Goal: Information Seeking & Learning: Learn about a topic

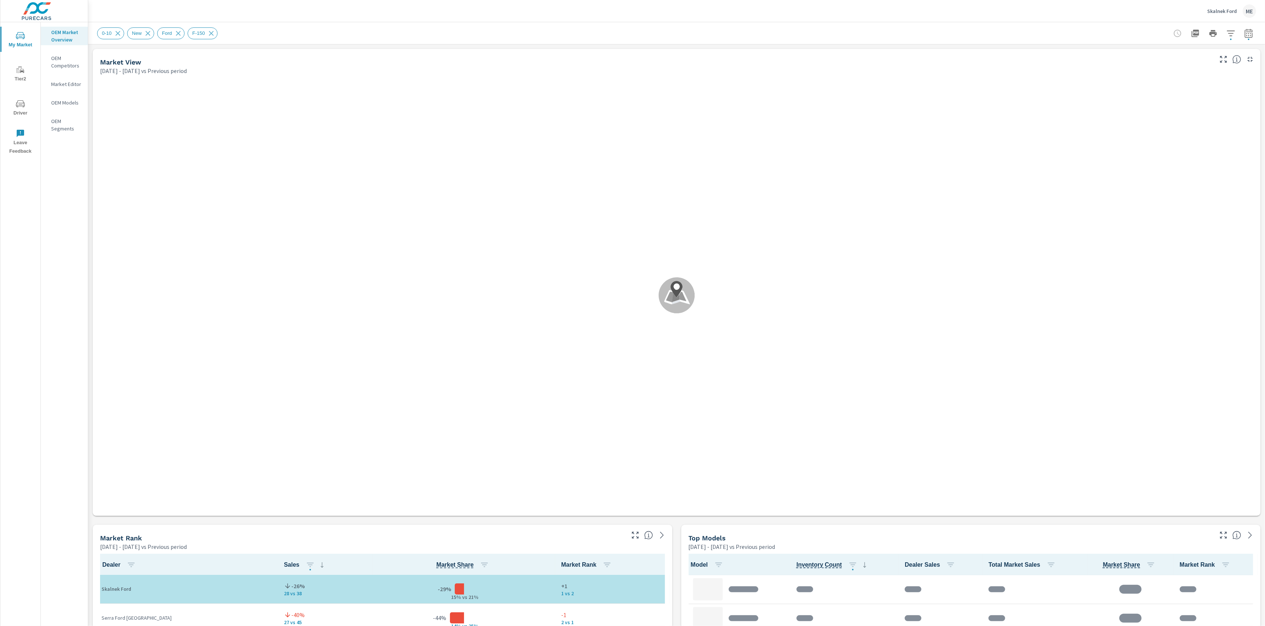
scroll to position [0, 0]
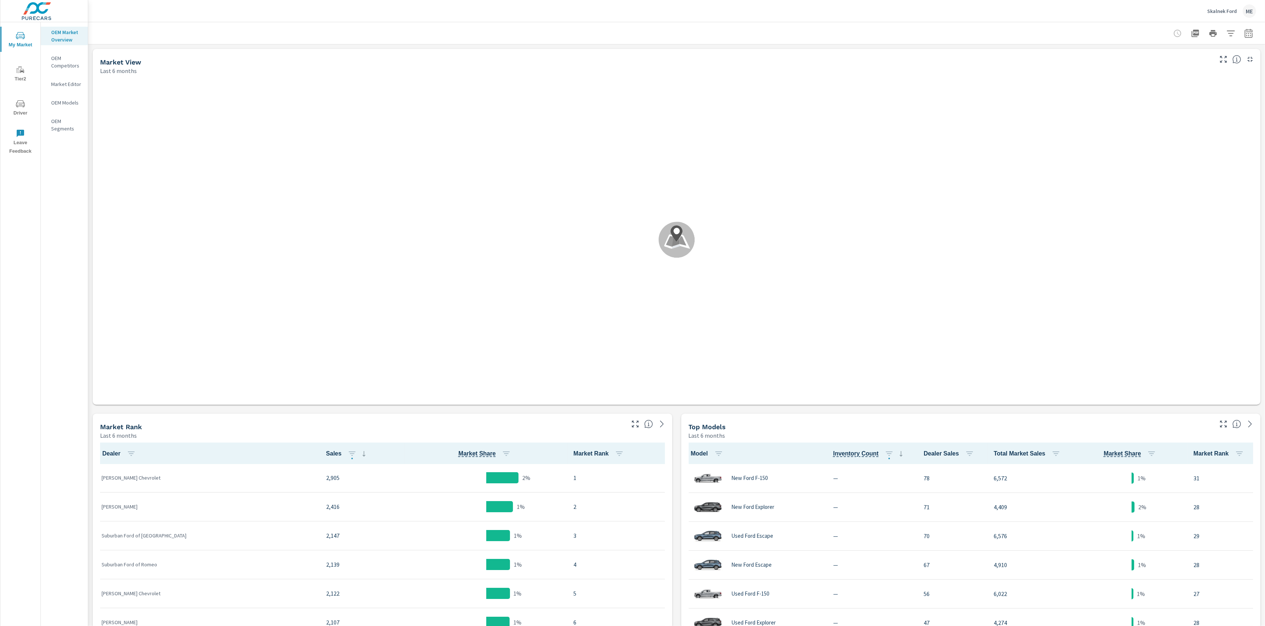
scroll to position [0, 0]
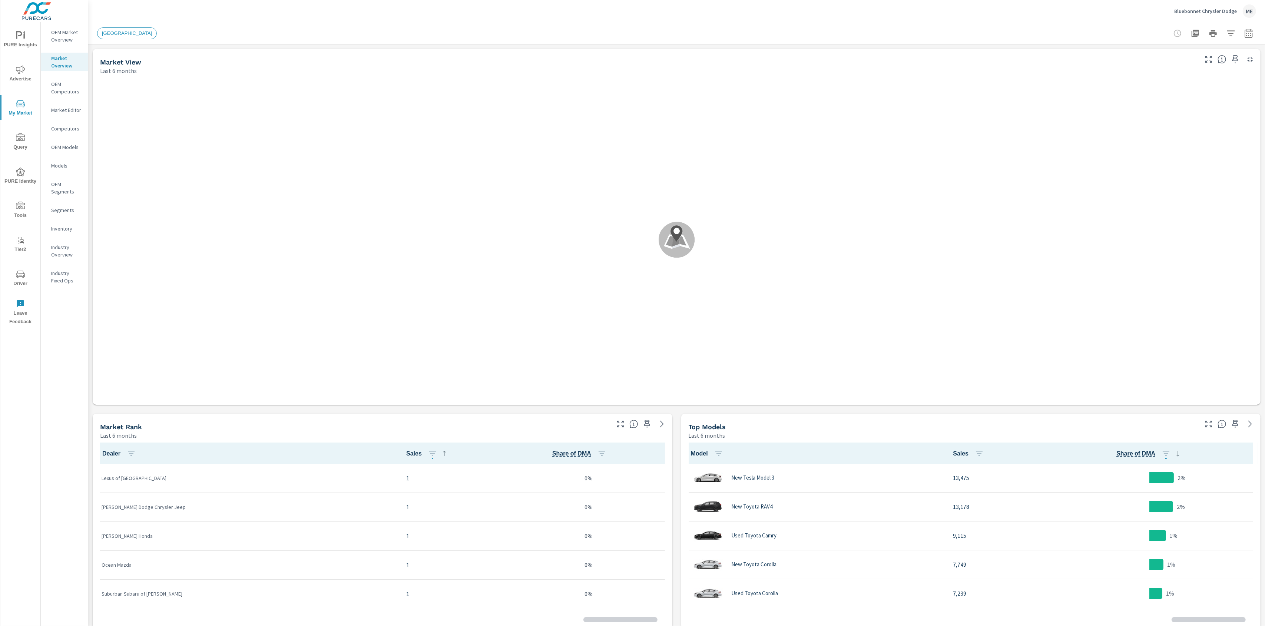
scroll to position [0, 0]
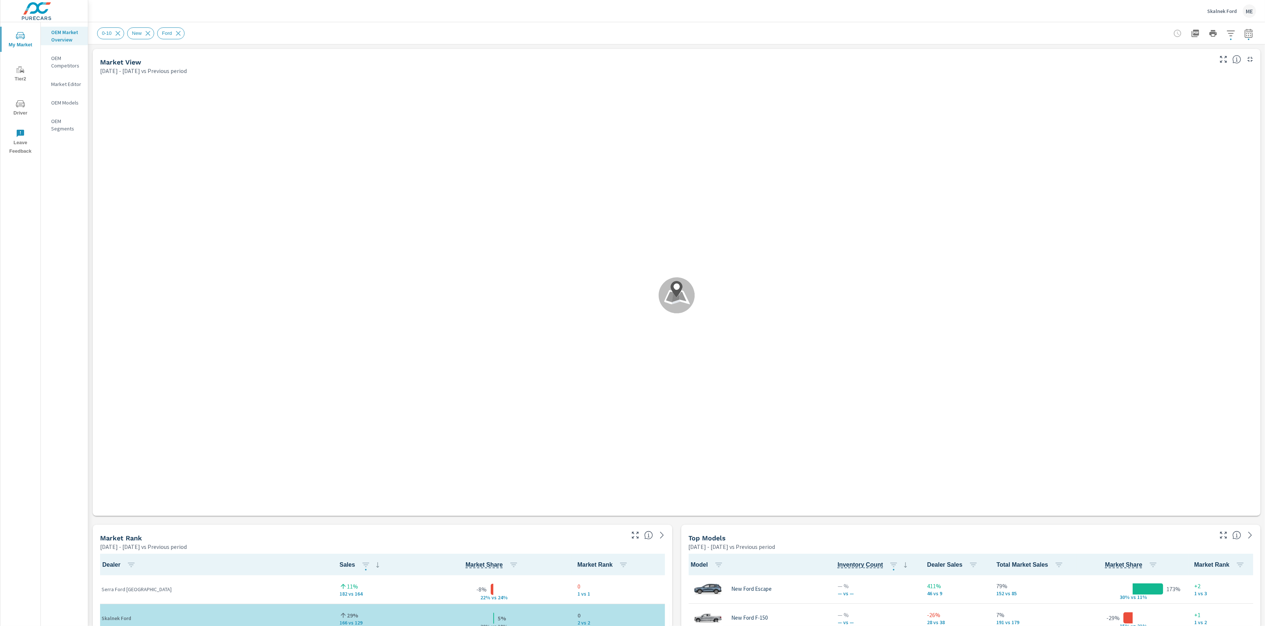
scroll to position [0, 0]
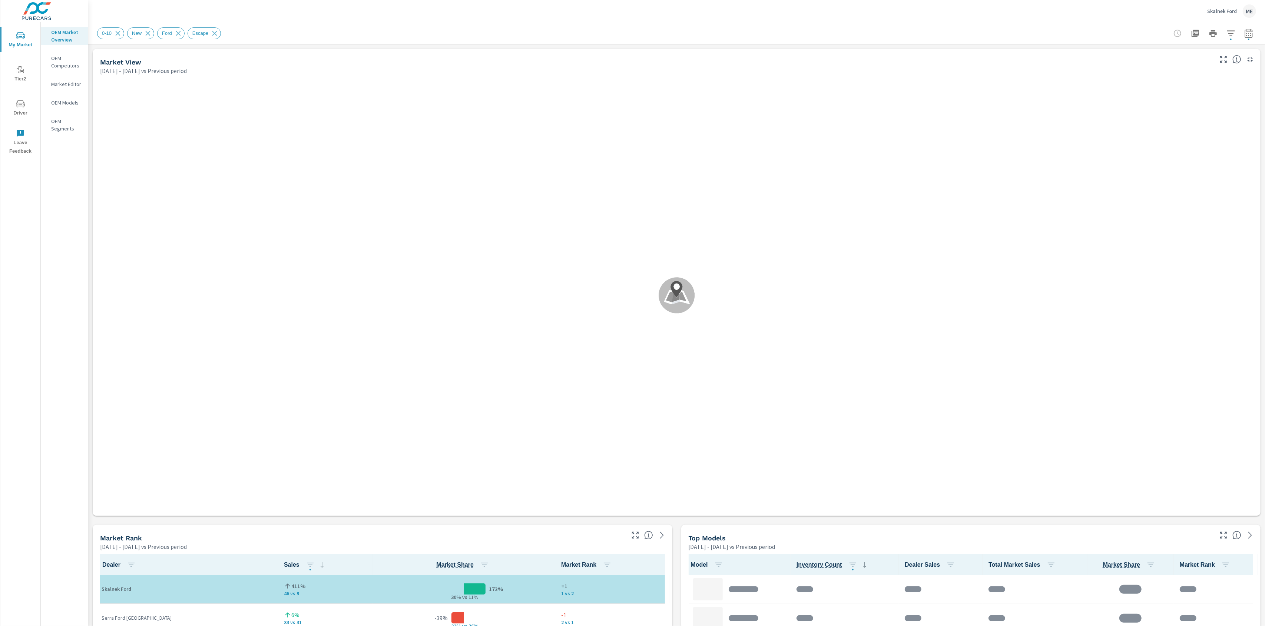
scroll to position [0, 0]
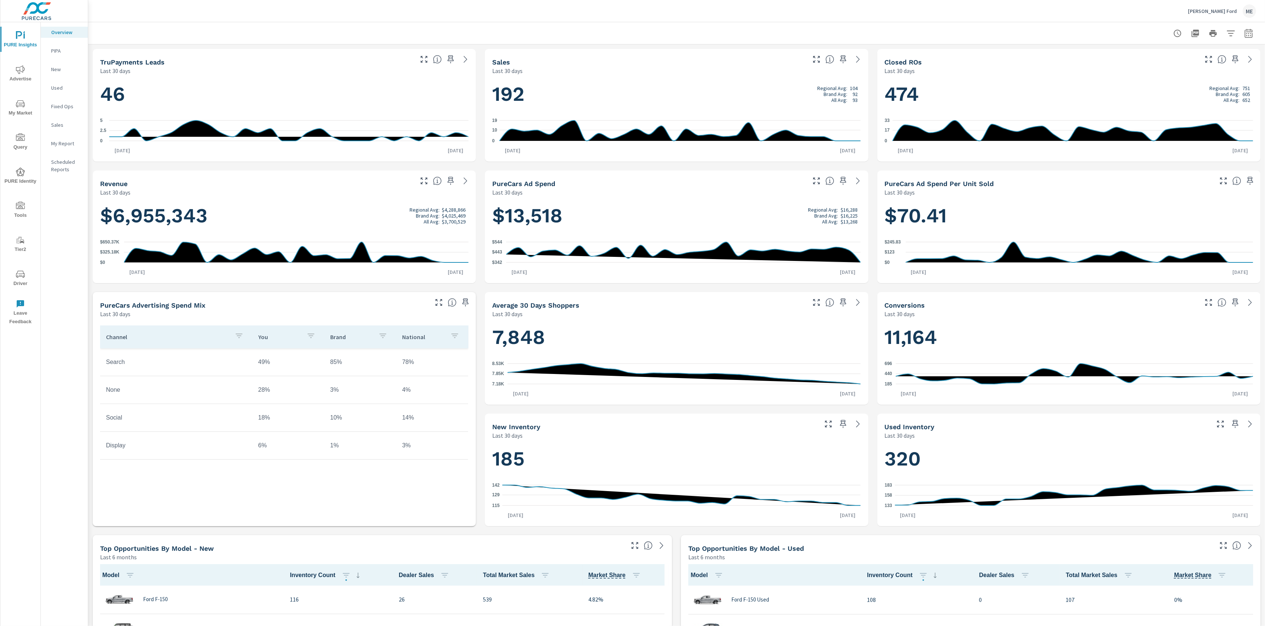
scroll to position [0, 0]
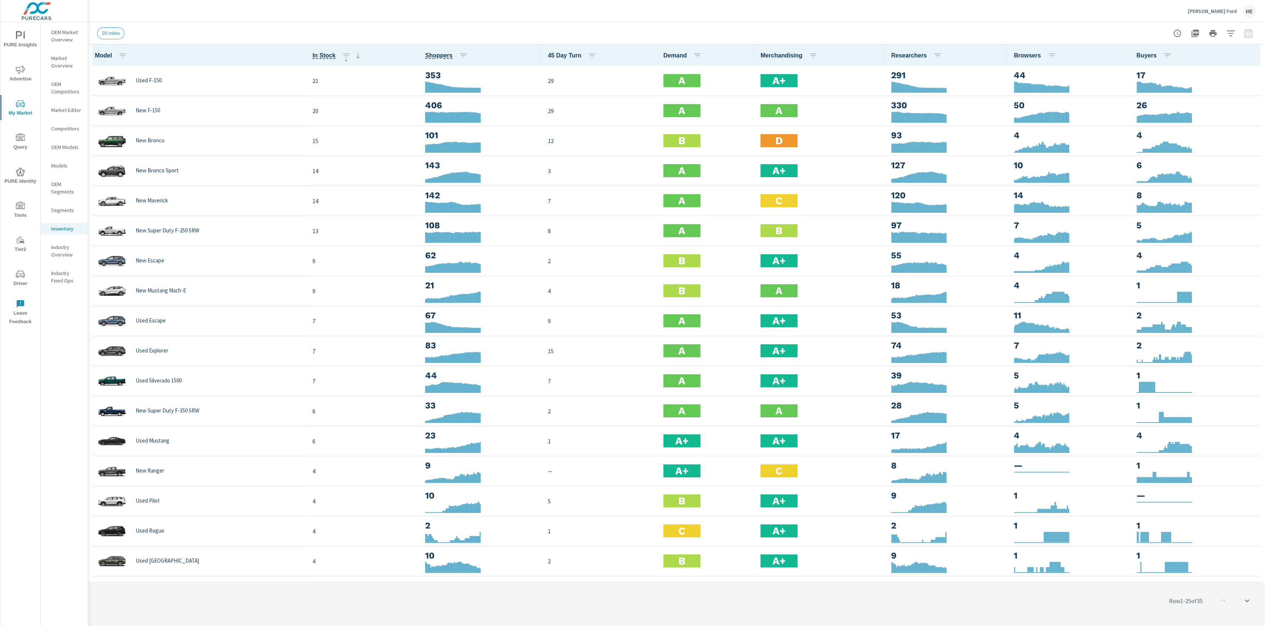
scroll to position [0, 0]
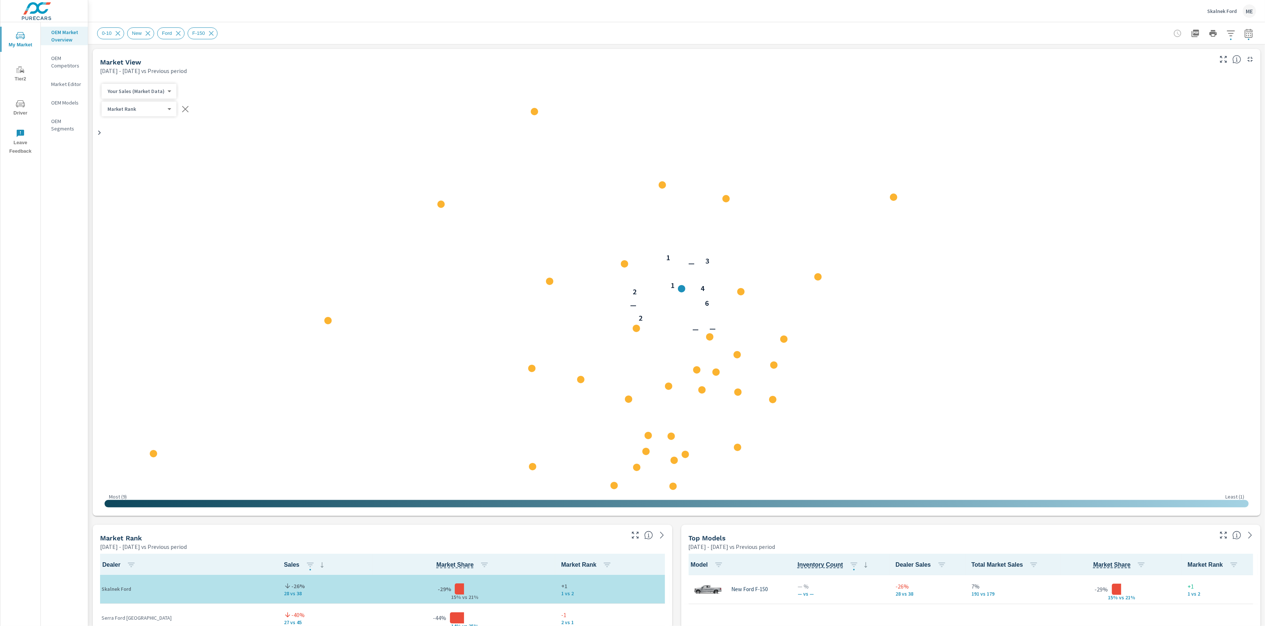
scroll to position [0, 0]
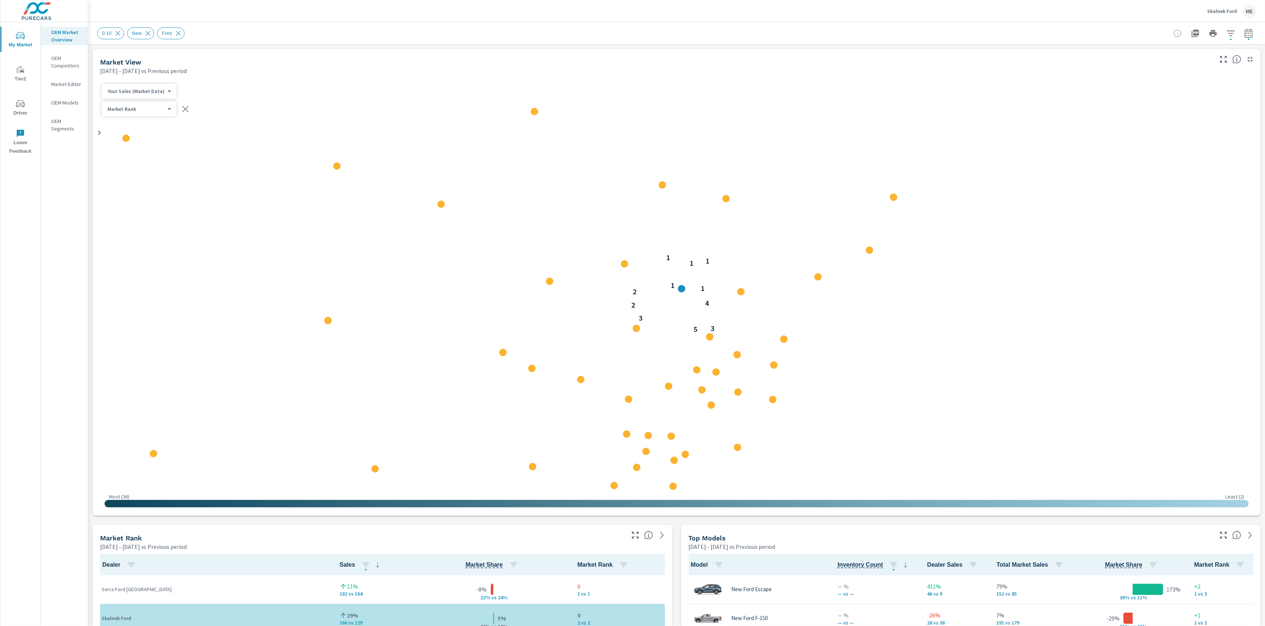
scroll to position [0, 0]
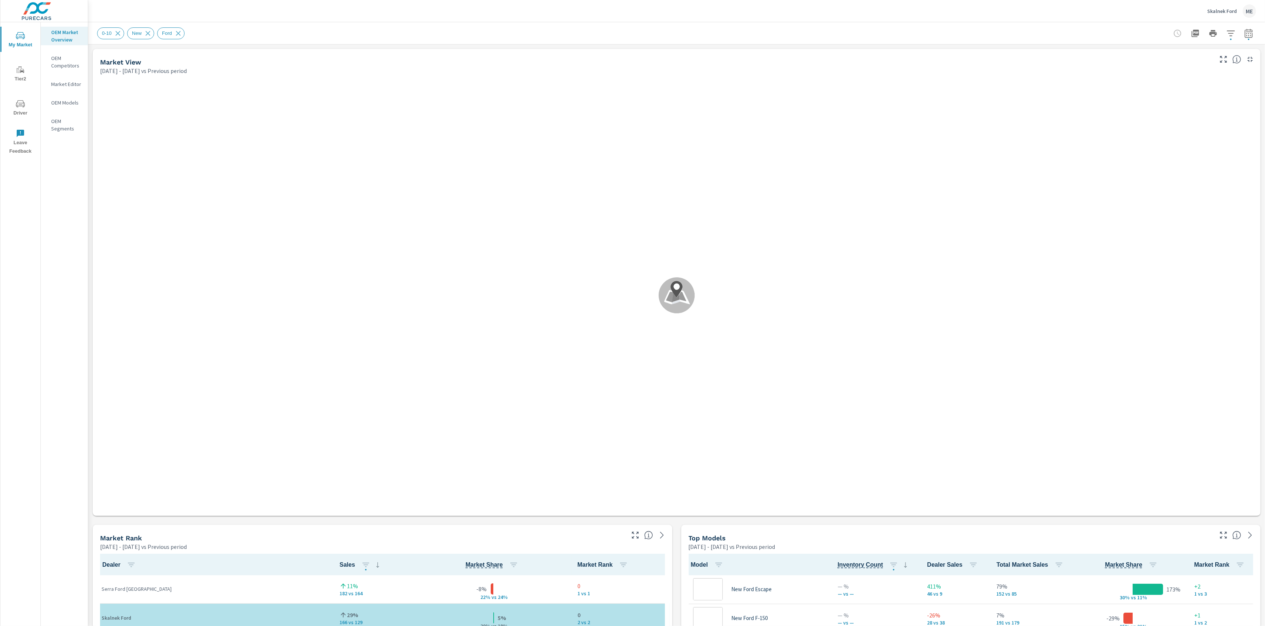
scroll to position [0, 0]
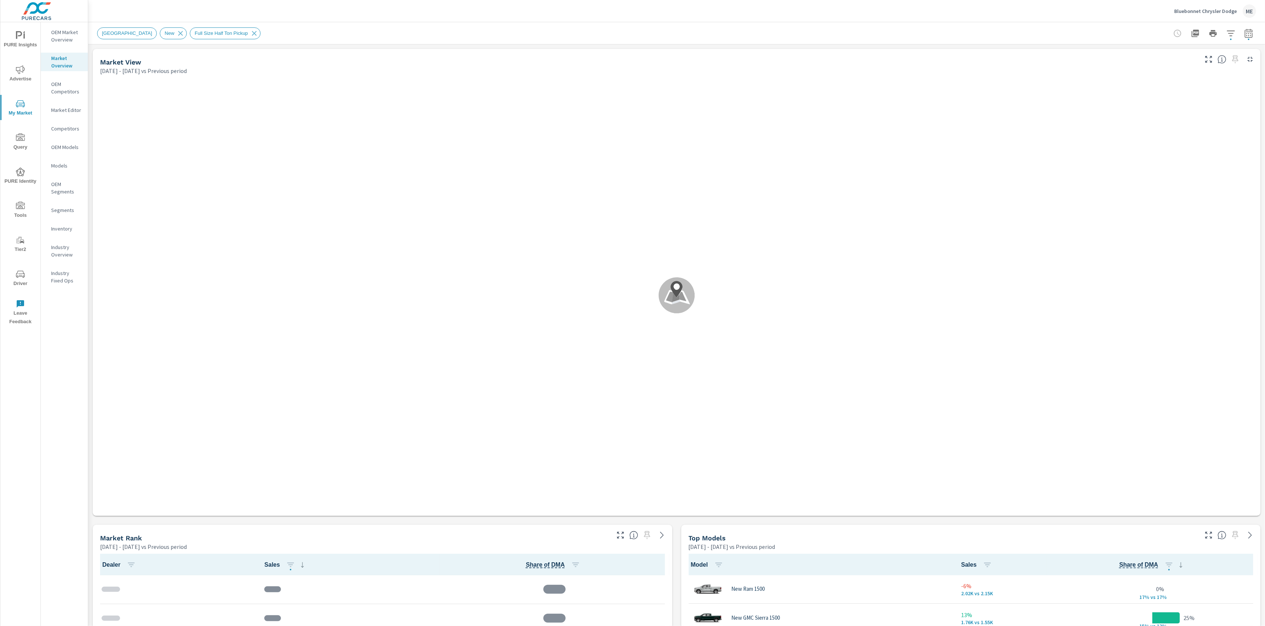
scroll to position [0, 0]
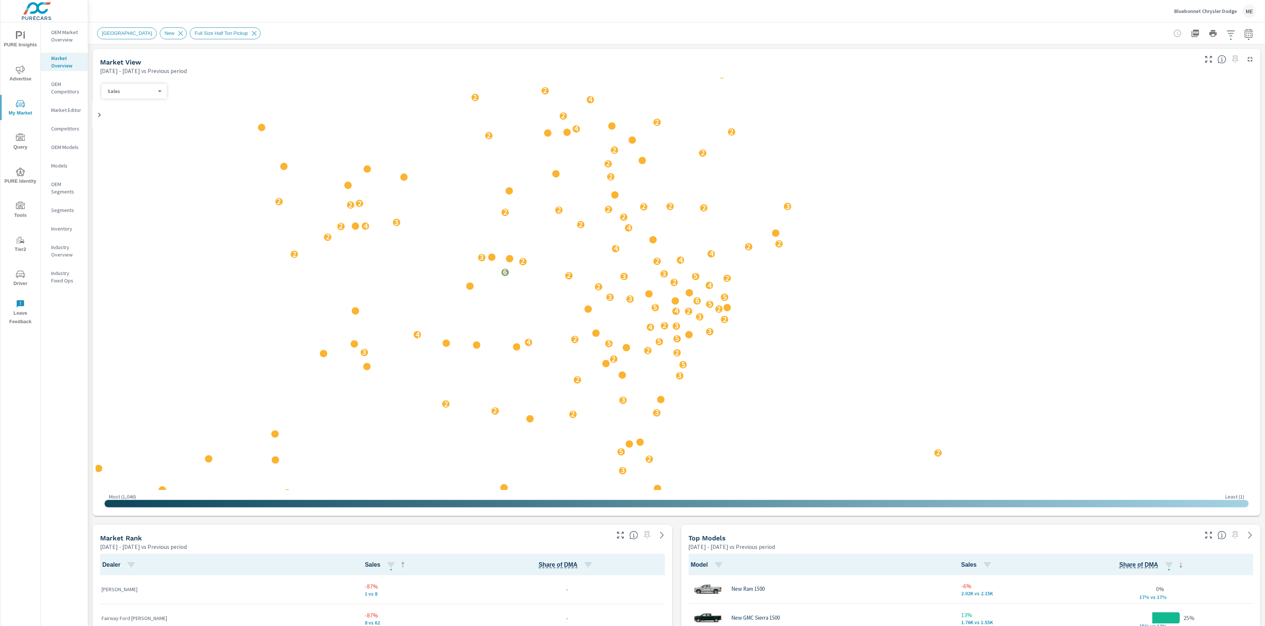
scroll to position [58, 0]
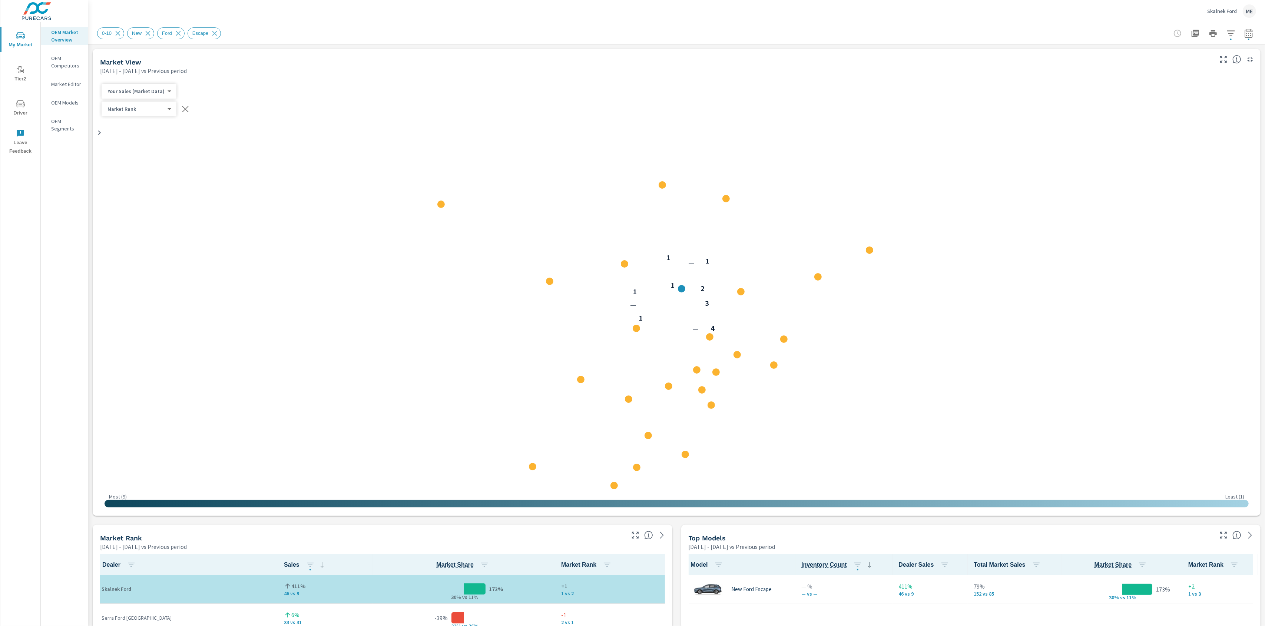
scroll to position [0, 0]
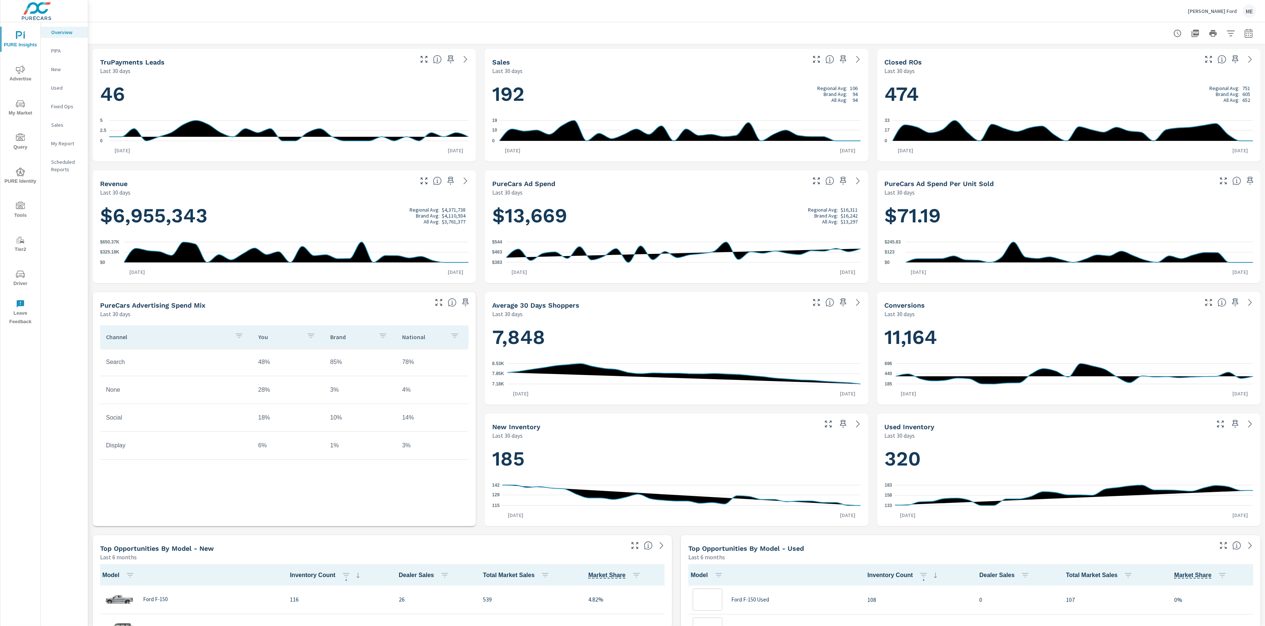
scroll to position [0, 0]
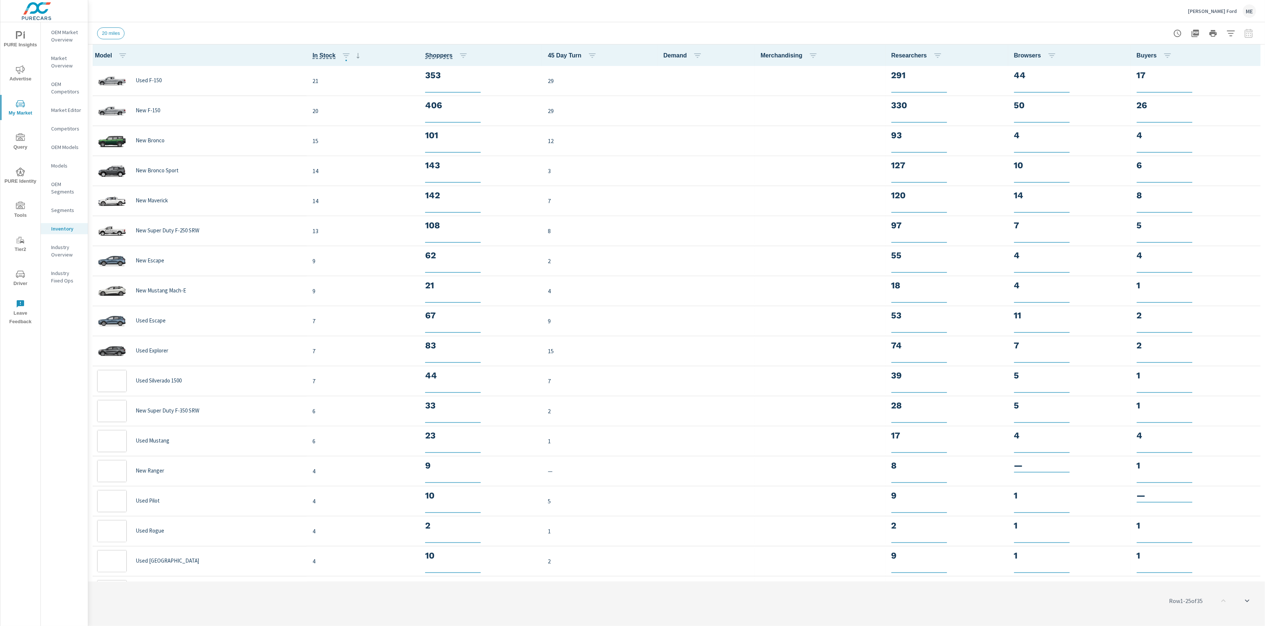
scroll to position [0, 0]
